Goal: Information Seeking & Learning: Learn about a topic

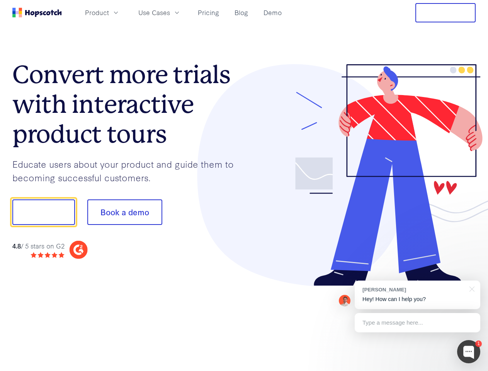
click at [244, 185] on div at bounding box center [360, 175] width 232 height 222
click at [109, 12] on span "Product" at bounding box center [97, 13] width 24 height 10
click at [170, 12] on span "Use Cases" at bounding box center [154, 13] width 32 height 10
click at [445, 13] on button "Free Trial" at bounding box center [445, 12] width 60 height 19
click at [43, 212] on button "Show me!" at bounding box center [43, 211] width 63 height 25
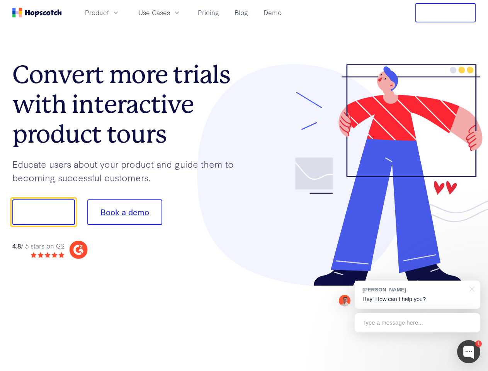
click at [124, 212] on button "Book a demo" at bounding box center [124, 211] width 75 height 25
click at [468, 351] on div at bounding box center [468, 351] width 23 height 23
click at [417, 295] on div "[PERSON_NAME] Hey! How can I help you?" at bounding box center [416, 294] width 125 height 29
click at [470, 288] on div at bounding box center [407, 210] width 145 height 257
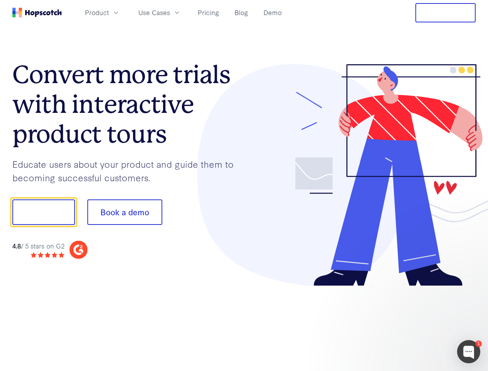
click at [417, 322] on div at bounding box center [407, 263] width 145 height 154
